Goal: Find specific page/section: Find specific page/section

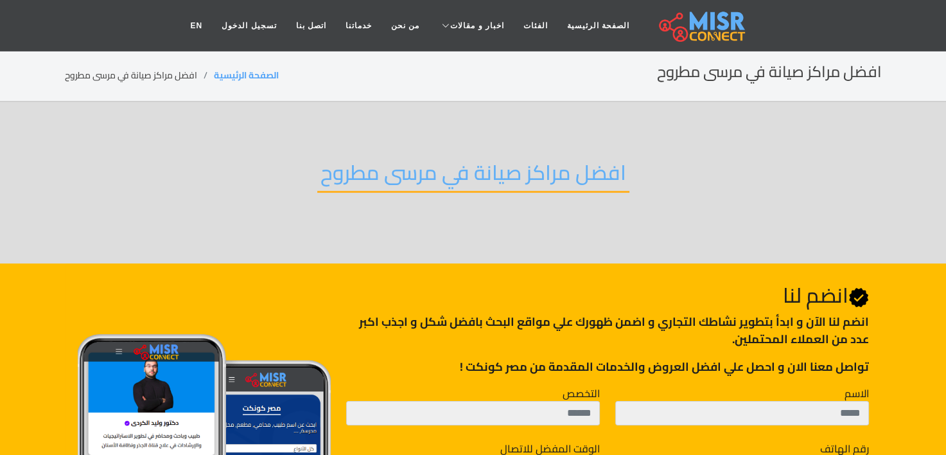
click at [272, 175] on div "افضل مراكز صيانة في مرسى مطروح" at bounding box center [473, 183] width 817 height 84
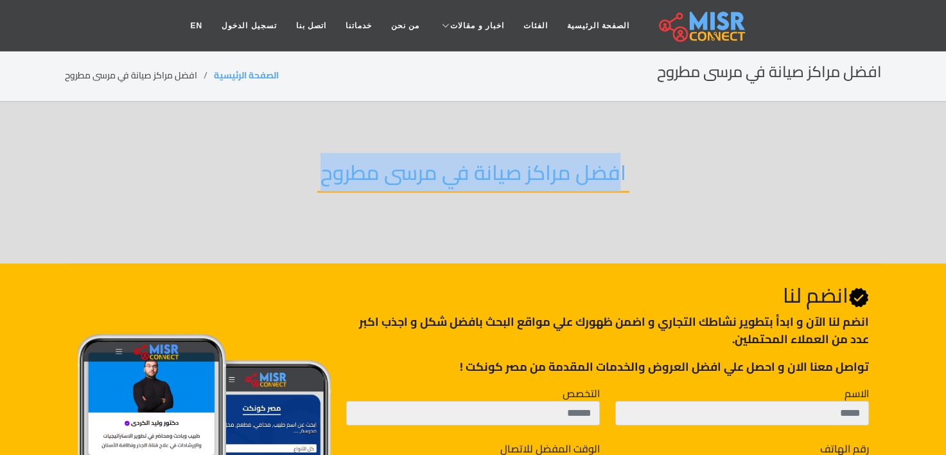
click at [272, 175] on div "افضل مراكز صيانة في مرسى مطروح" at bounding box center [473, 183] width 817 height 84
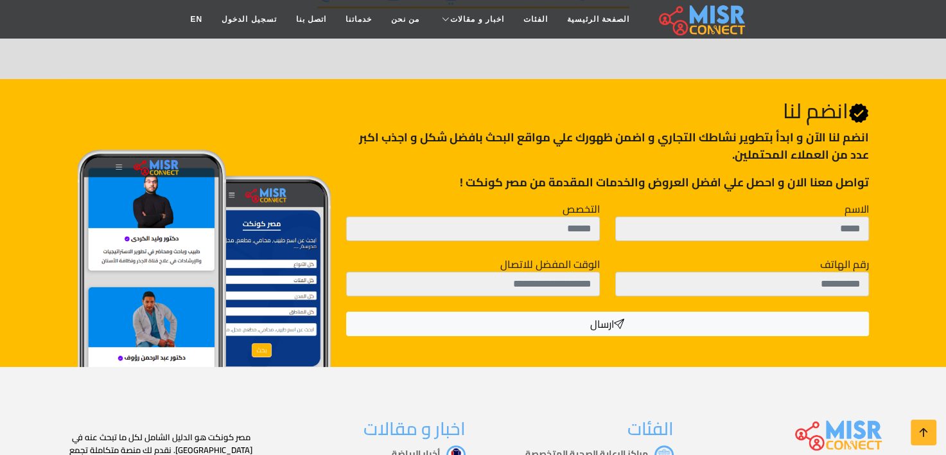
scroll to position [185, 0]
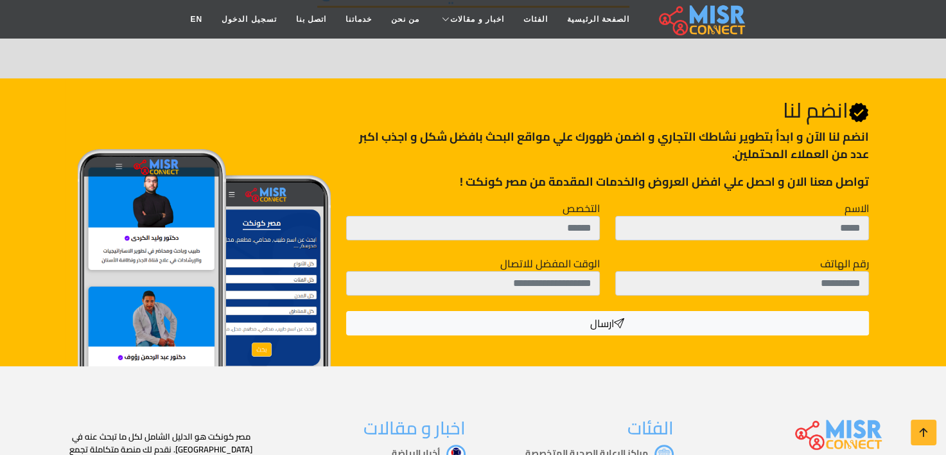
click at [589, 211] on label "التخصص" at bounding box center [581, 207] width 37 height 15
click at [589, 216] on input "التخصص" at bounding box center [473, 228] width 254 height 24
